Goal: Navigation & Orientation: Find specific page/section

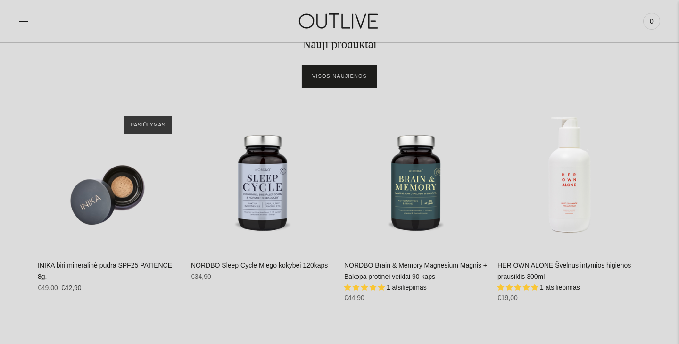
scroll to position [393, 0]
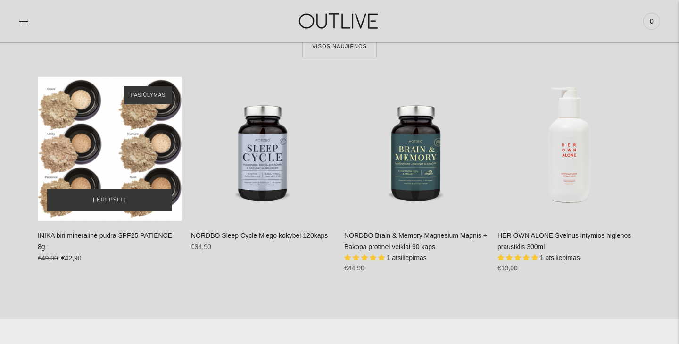
click at [116, 161] on div "INIKA biri mineralinė pudra SPF25 PATIENCE 8g.\a" at bounding box center [110, 149] width 144 height 144
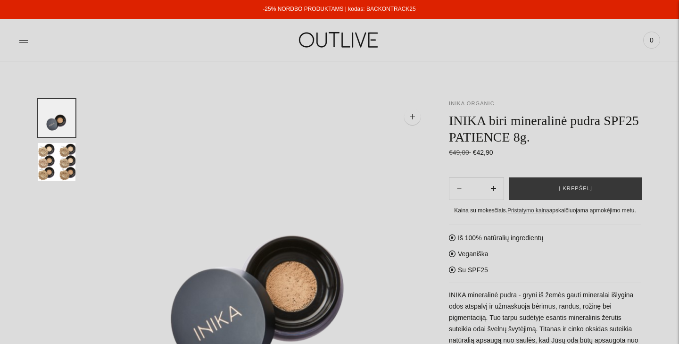
click at [479, 103] on link "INIKA ORGANIC" at bounding box center [472, 103] width 46 height 6
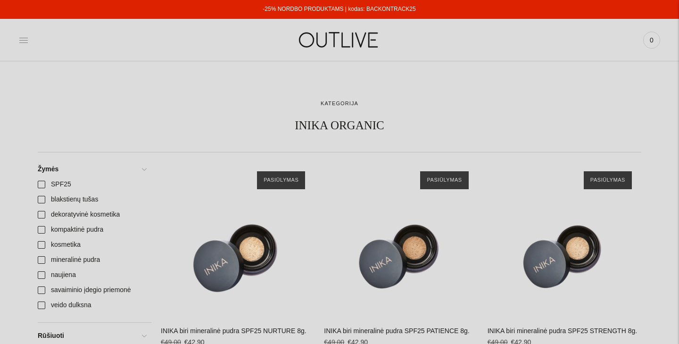
click at [26, 39] on icon at bounding box center [23, 39] width 9 height 9
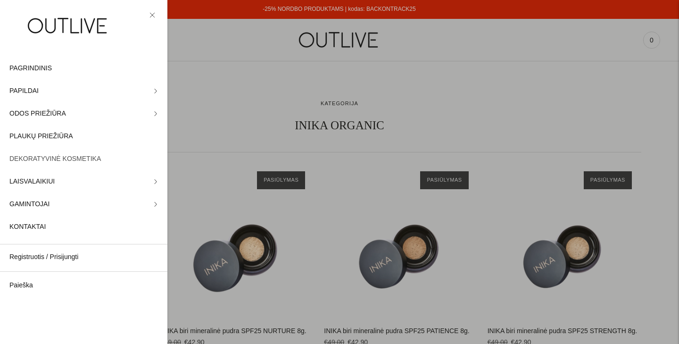
click at [31, 158] on span "DEKORATYVINĖ KOSMETIKA" at bounding box center [54, 158] width 91 height 11
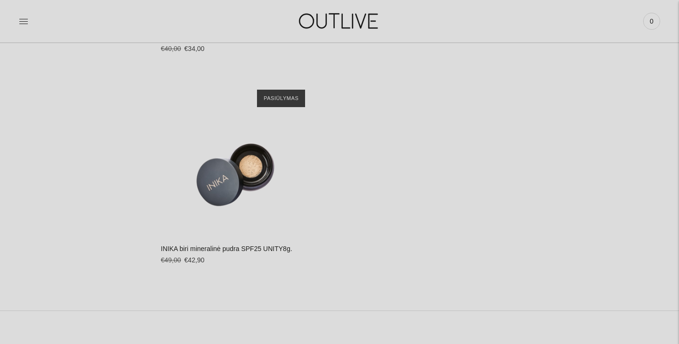
scroll to position [789, 0]
